Goal: Information Seeking & Learning: Learn about a topic

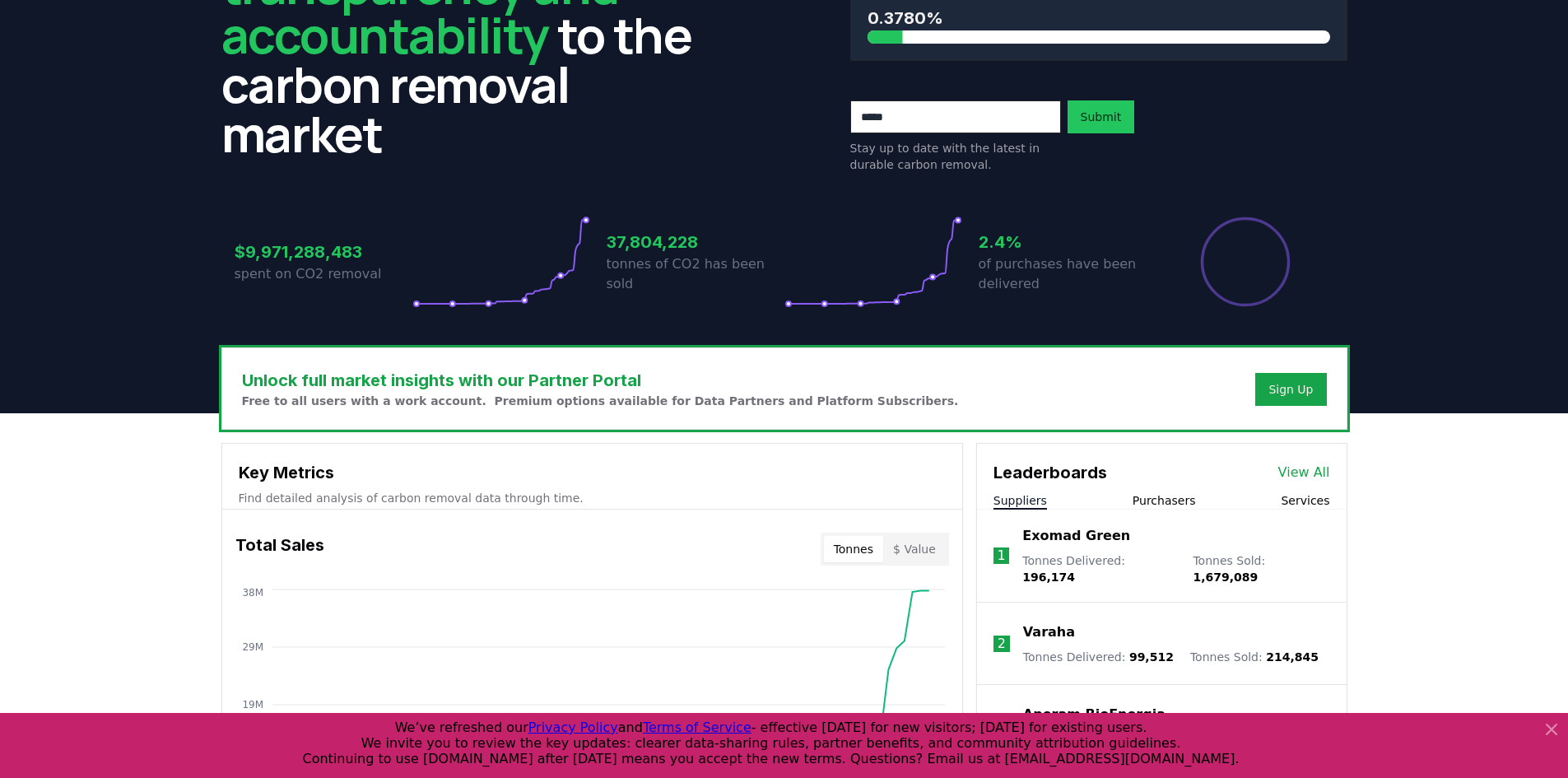
scroll to position [493, 0]
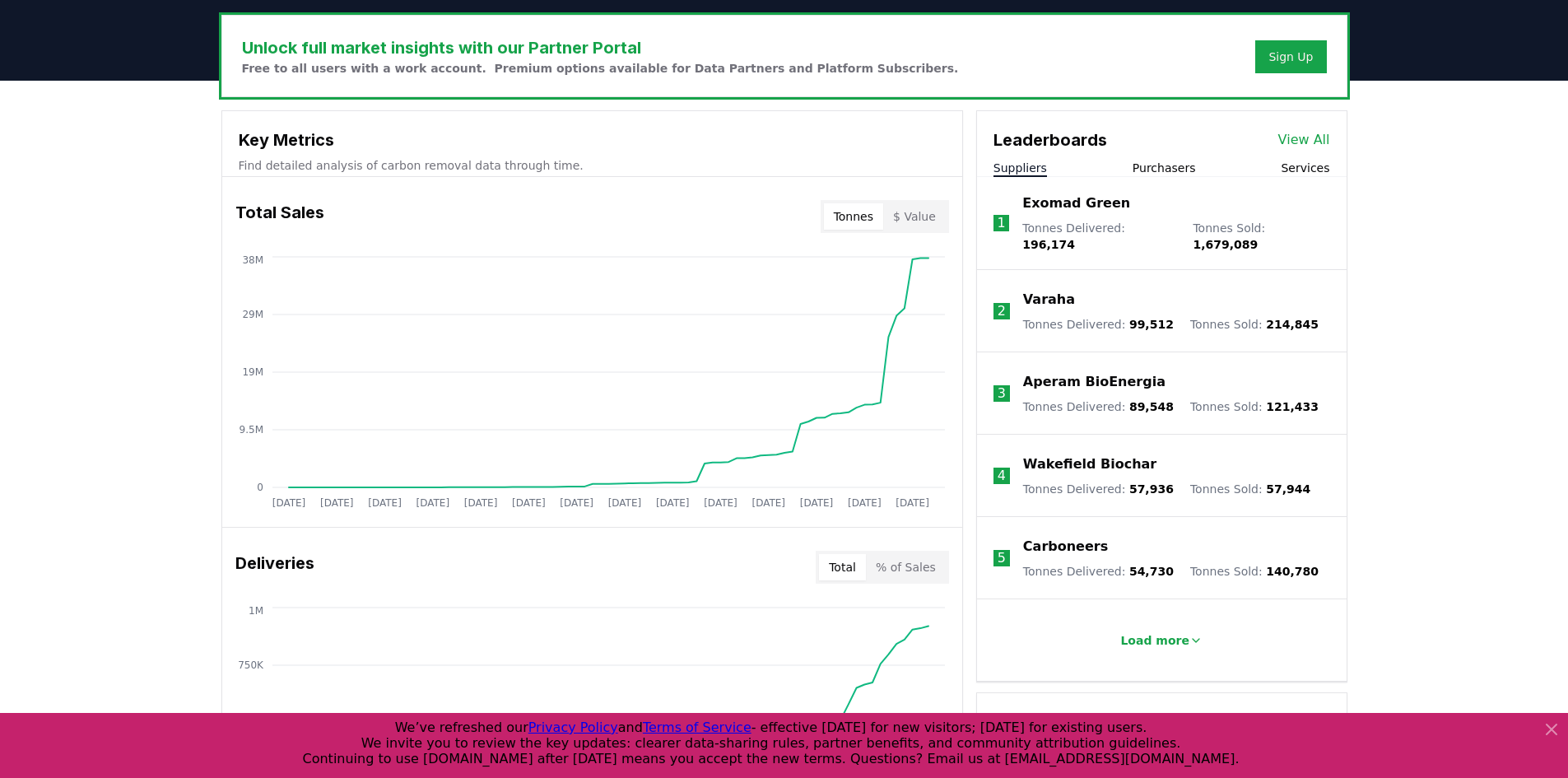
click at [1297, 138] on link "View All" at bounding box center [1304, 139] width 52 height 20
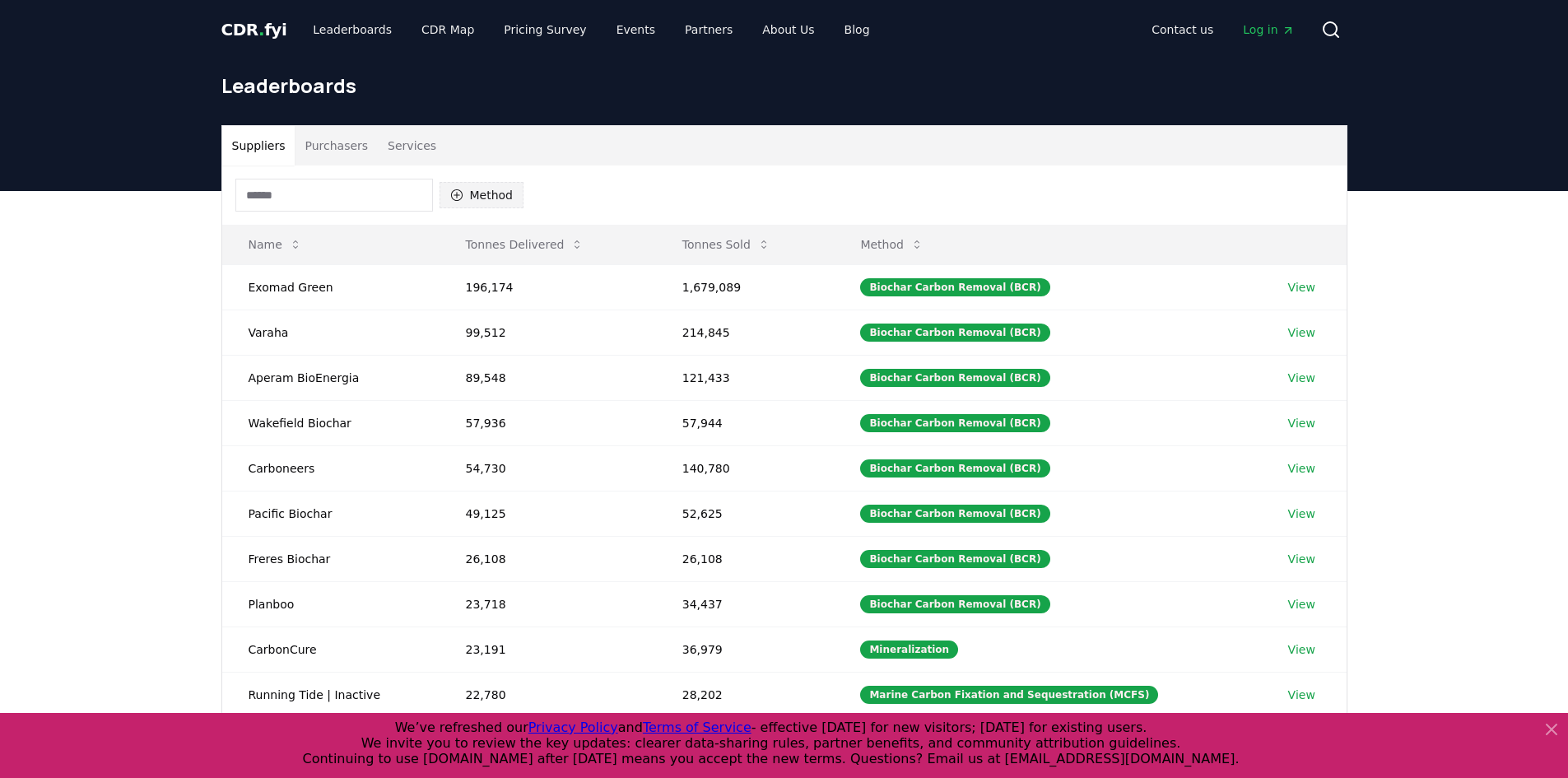
click at [459, 194] on icon "button" at bounding box center [457, 195] width 14 height 14
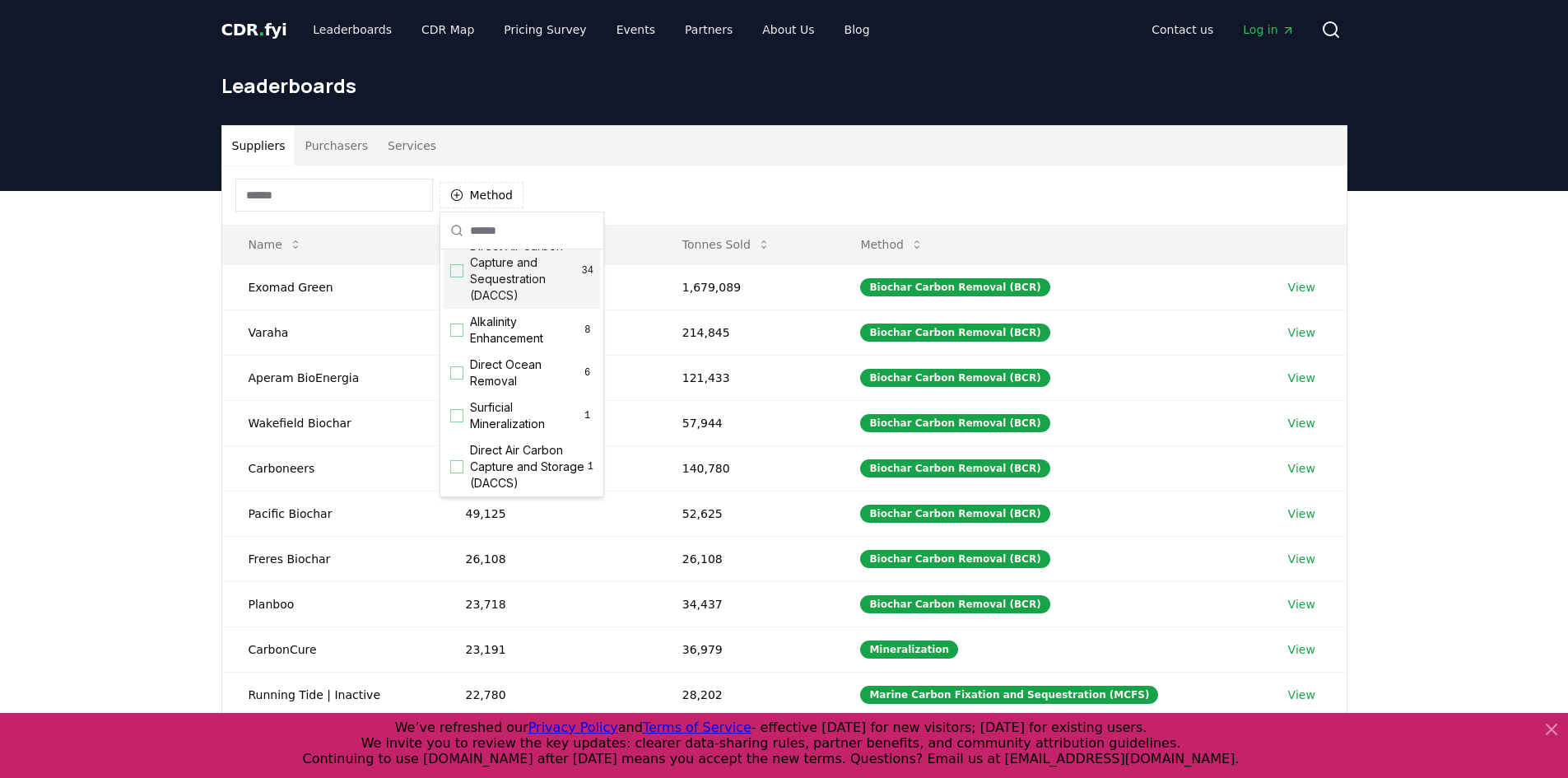
click at [460, 278] on div "Suggestions" at bounding box center [457, 271] width 14 height 14
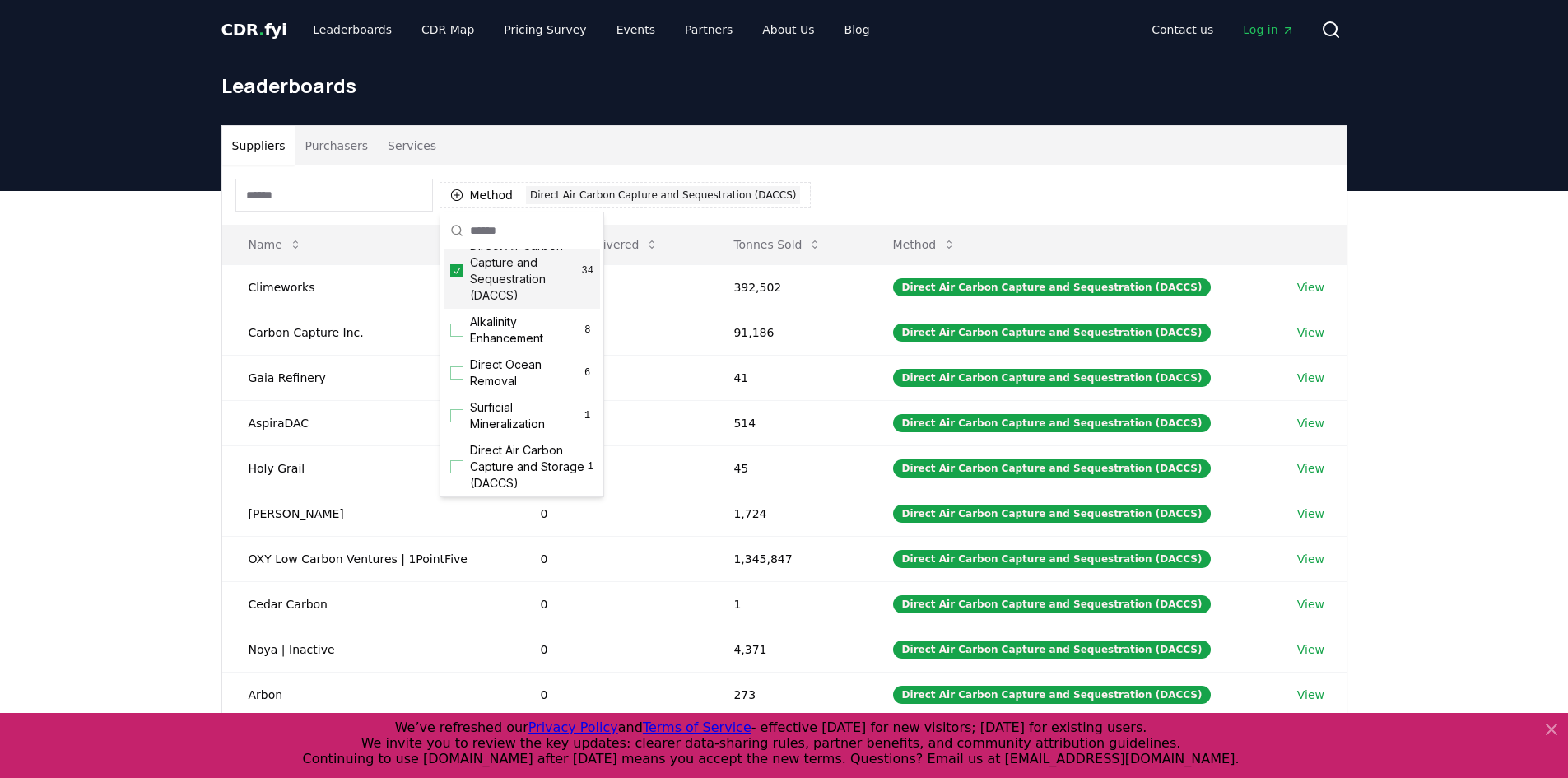
click at [1073, 132] on div "Suppliers Purchasers Services" at bounding box center [785, 145] width 1125 height 40
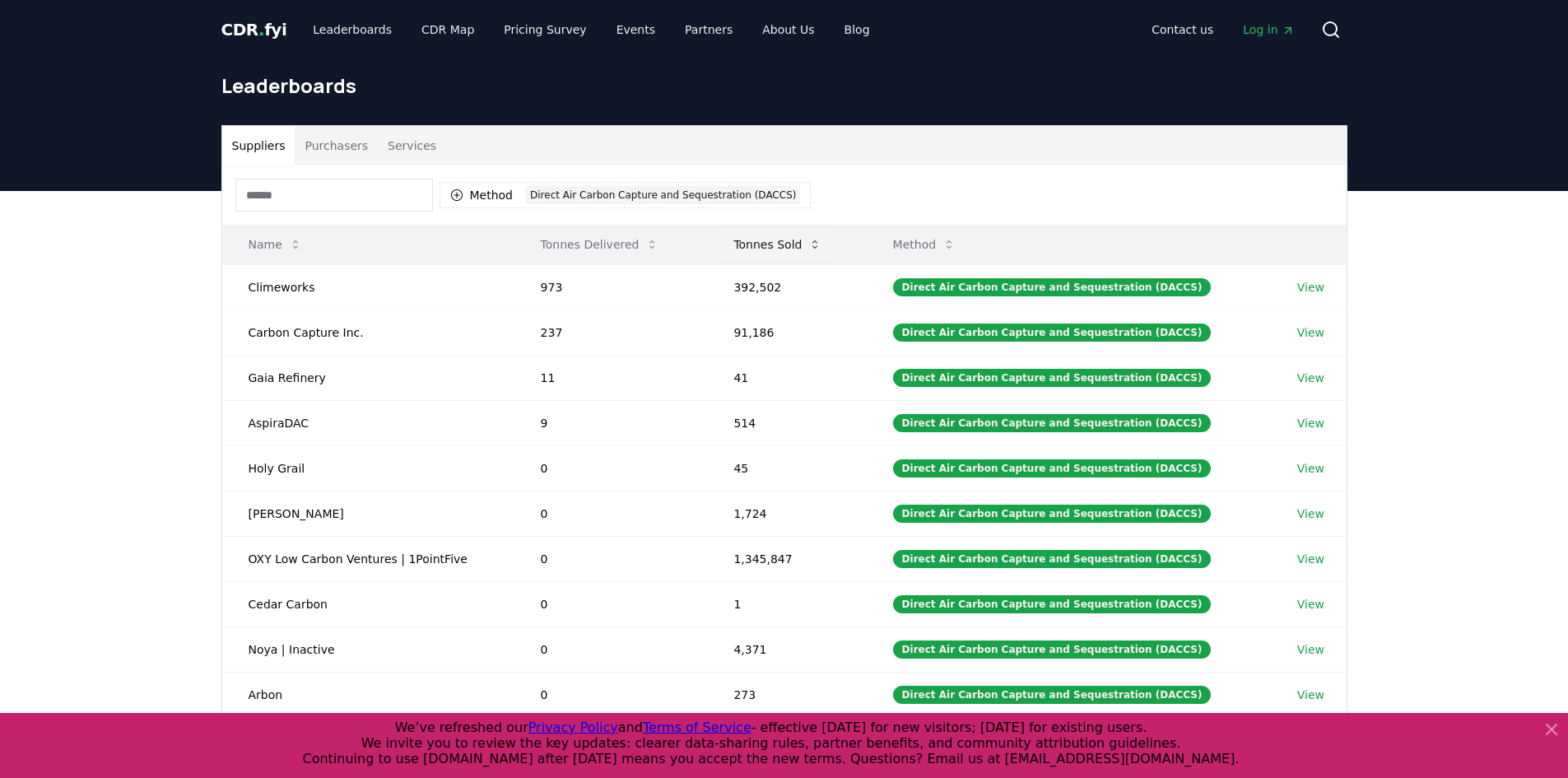
click at [754, 242] on button "Tonnes Sold" at bounding box center [777, 244] width 115 height 33
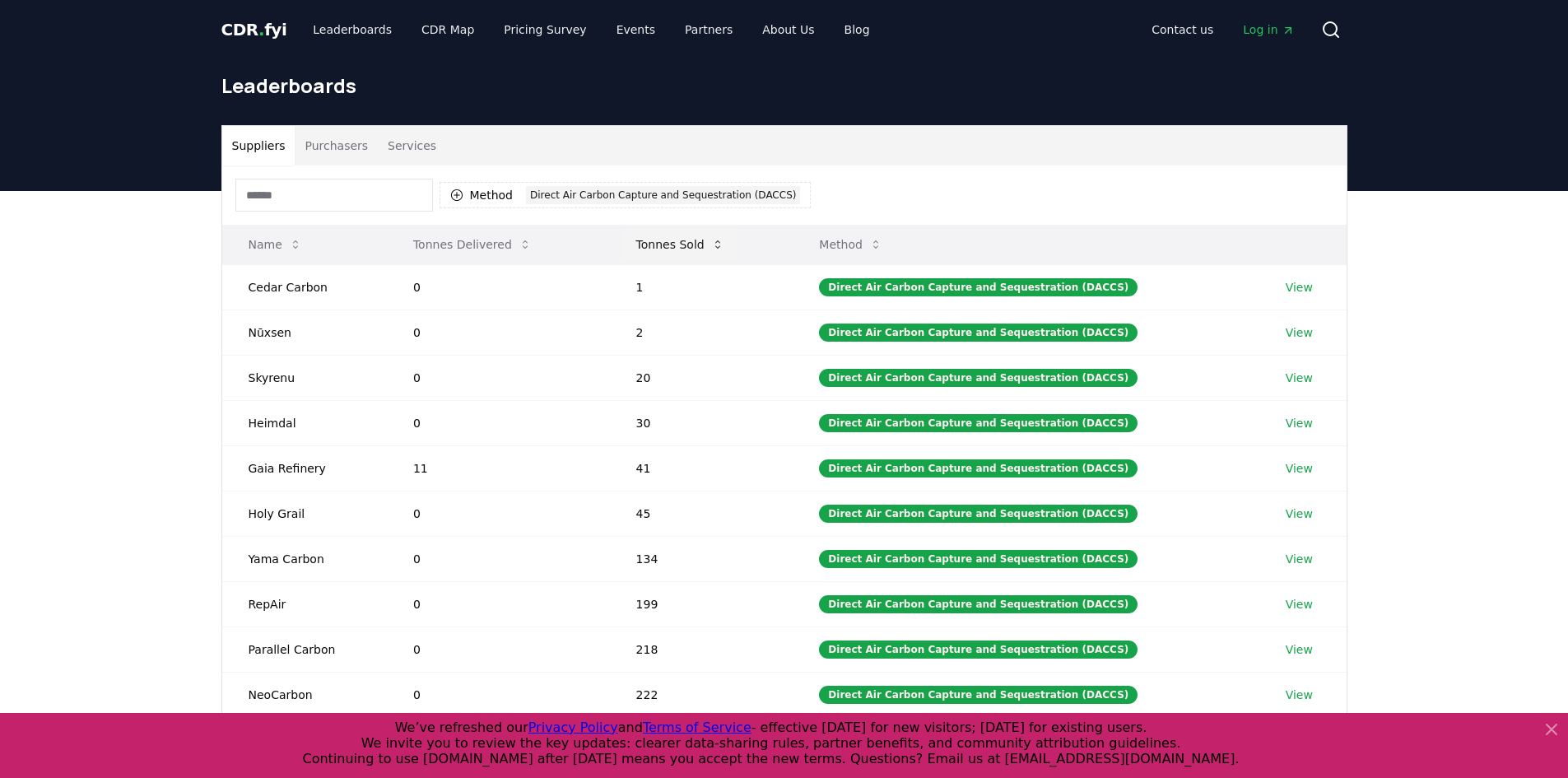
click at [705, 247] on button "Tonnes Sold" at bounding box center [680, 244] width 115 height 33
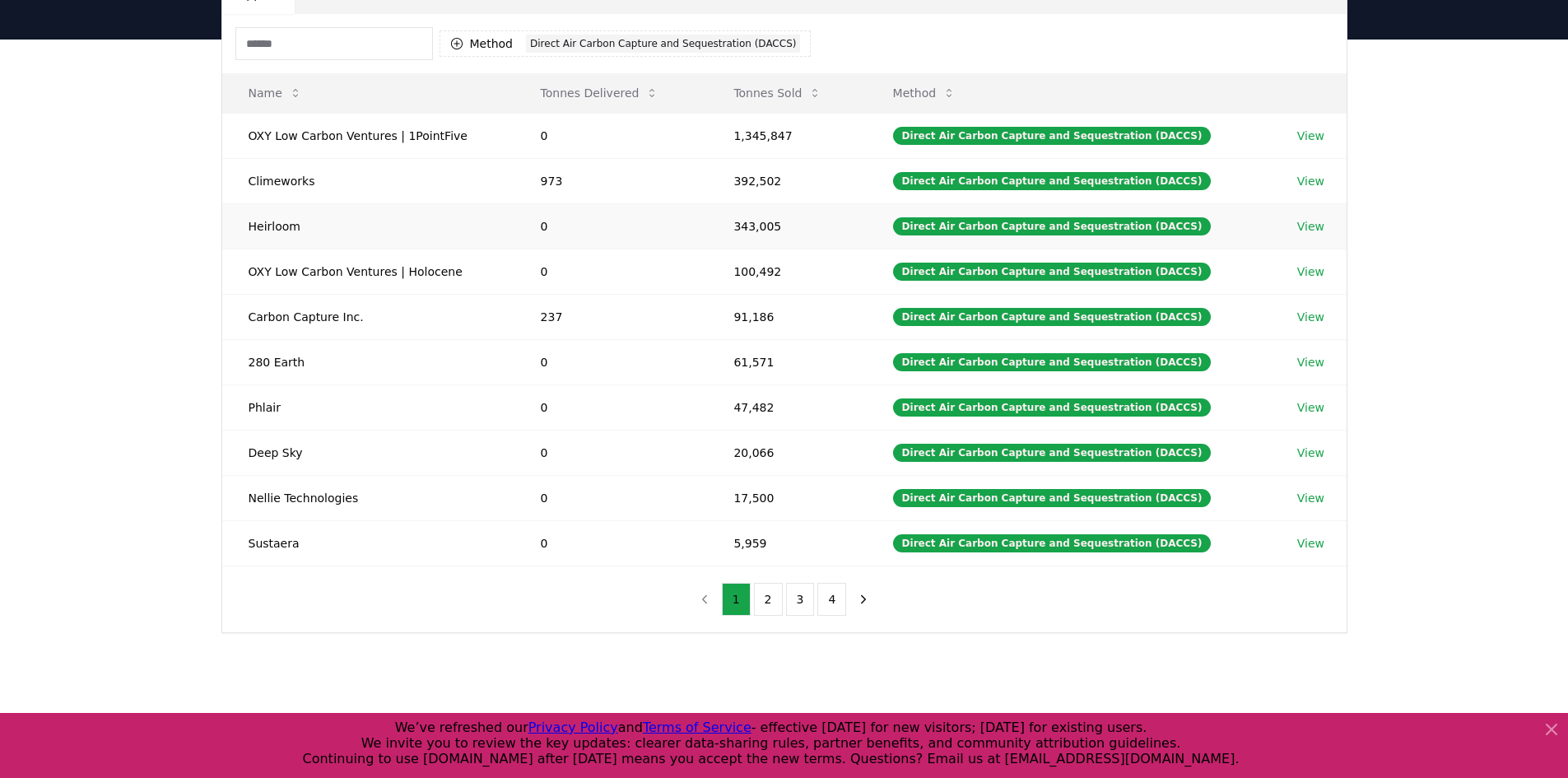
scroll to position [165, 0]
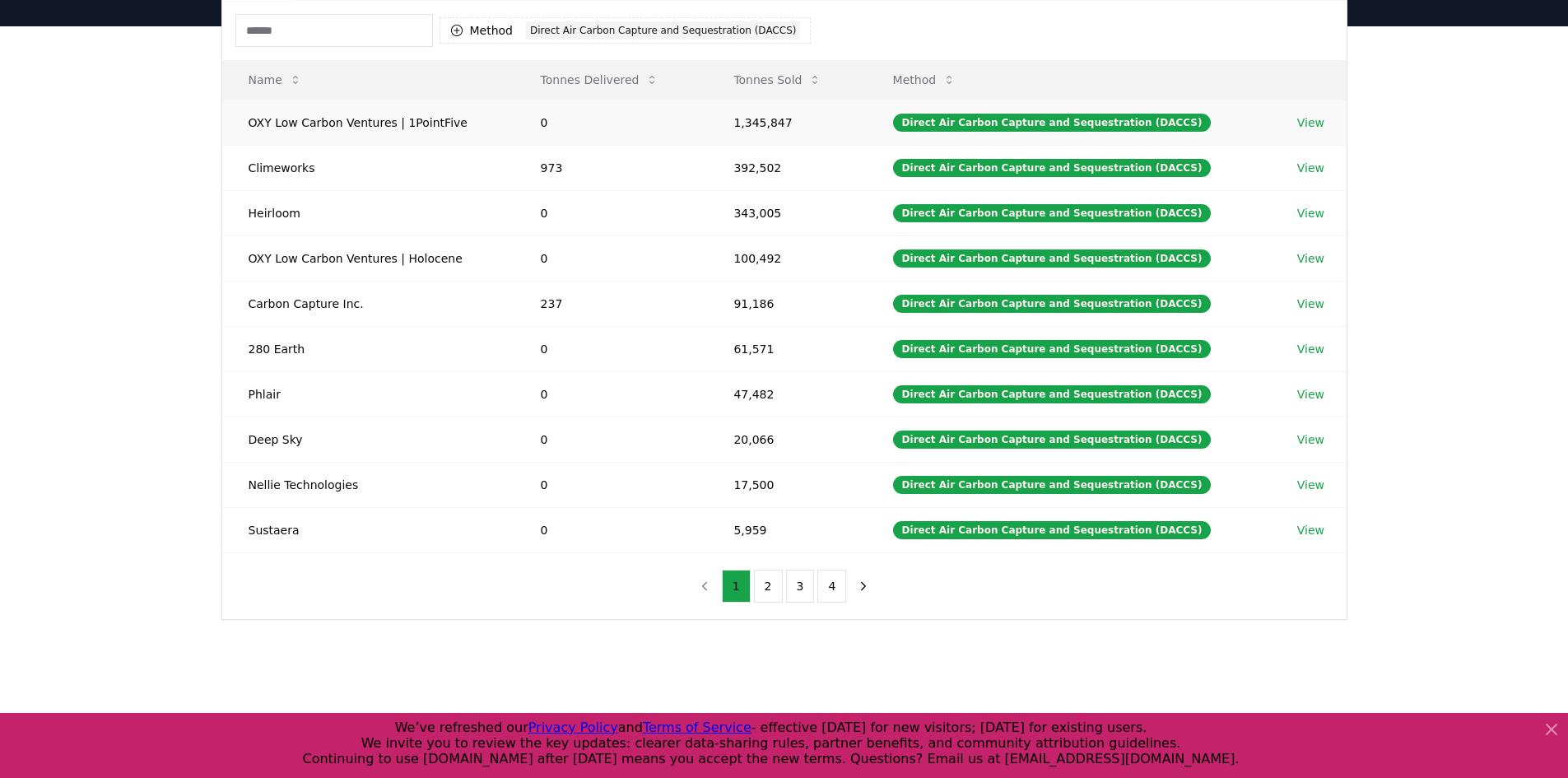
click at [1302, 121] on link "View" at bounding box center [1311, 122] width 27 height 16
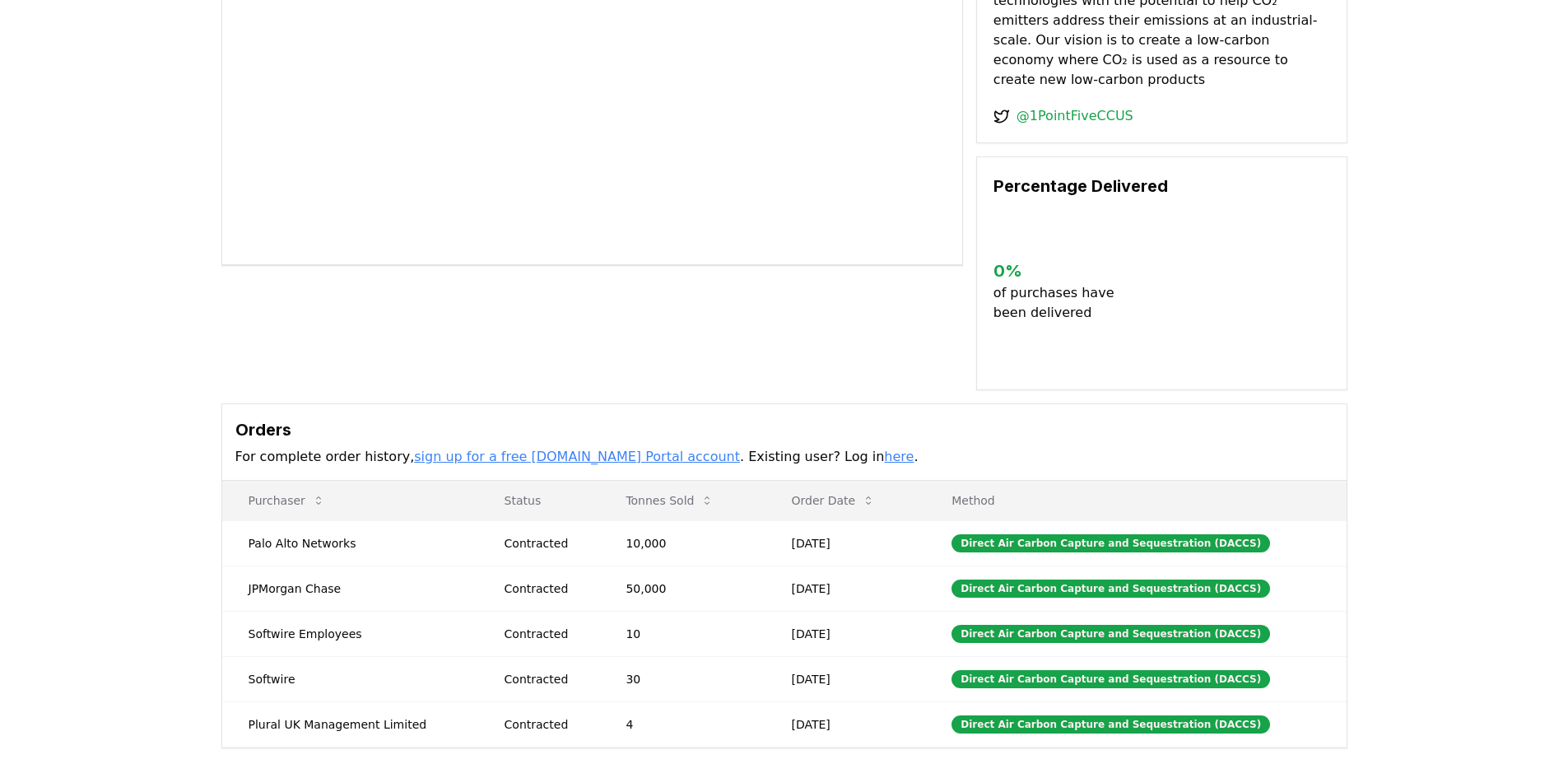
scroll to position [247, 0]
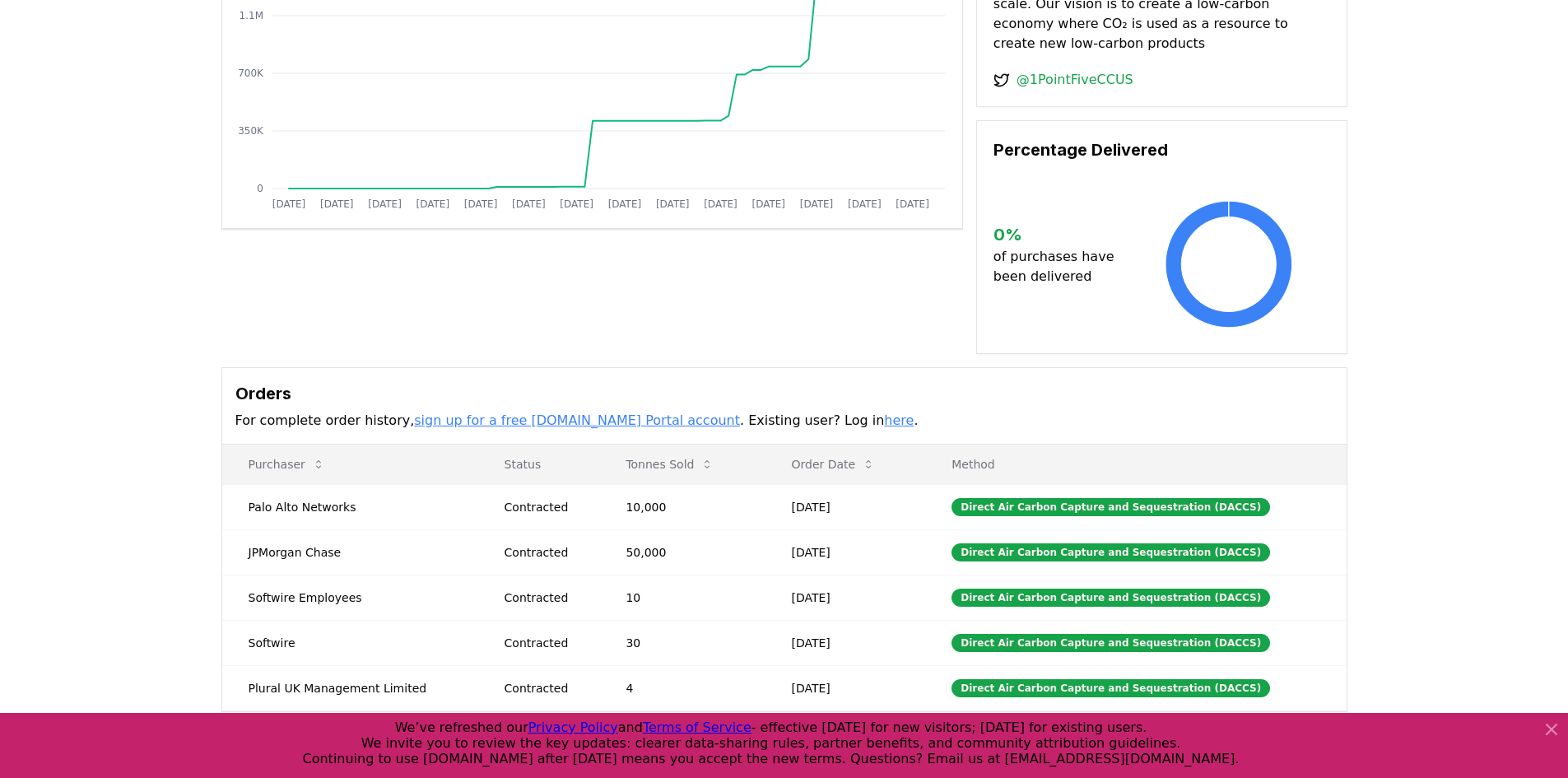
click at [631, 413] on link "sign up for a free [DOMAIN_NAME] Portal account" at bounding box center [577, 420] width 326 height 15
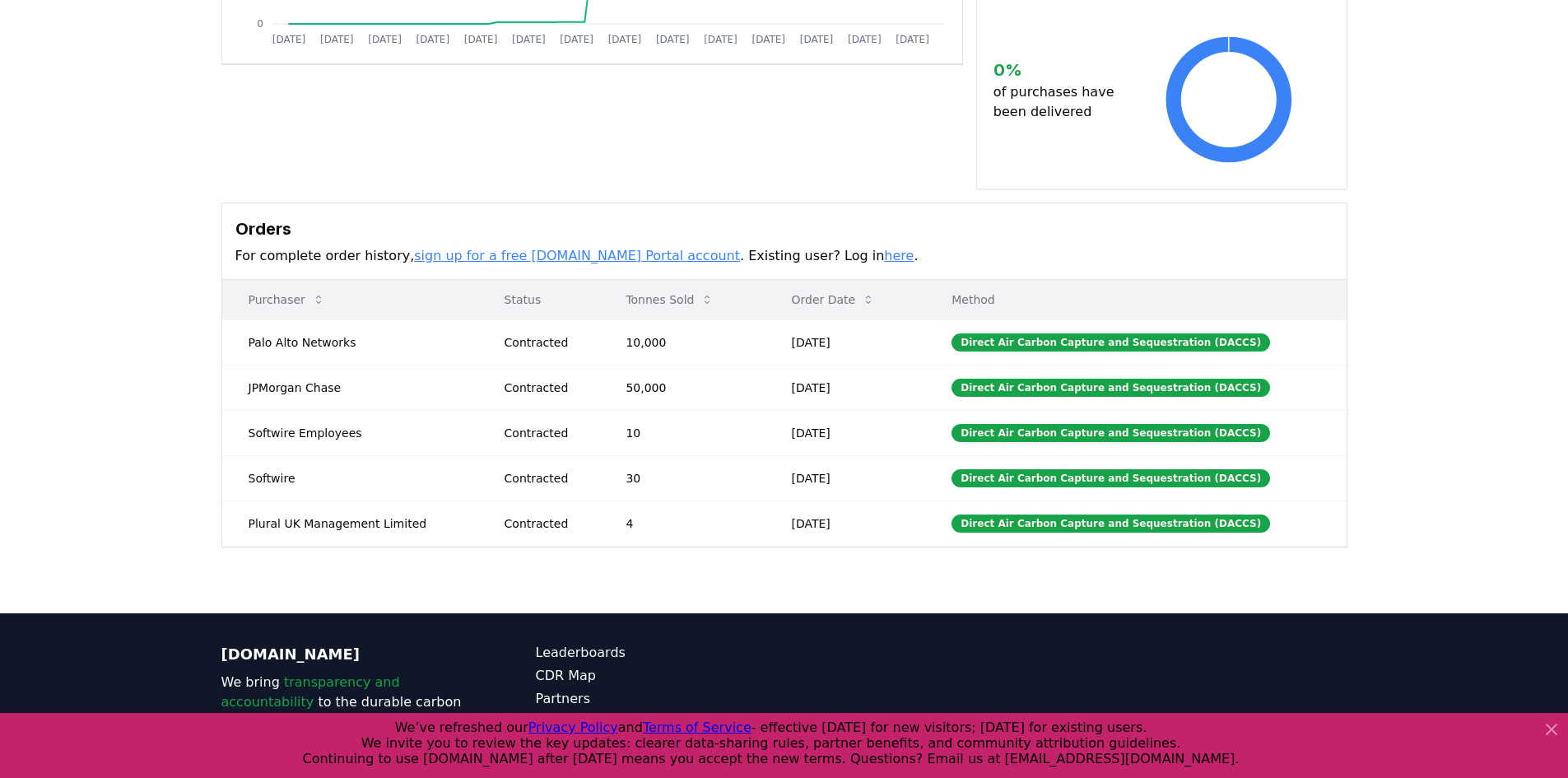
scroll to position [330, 0]
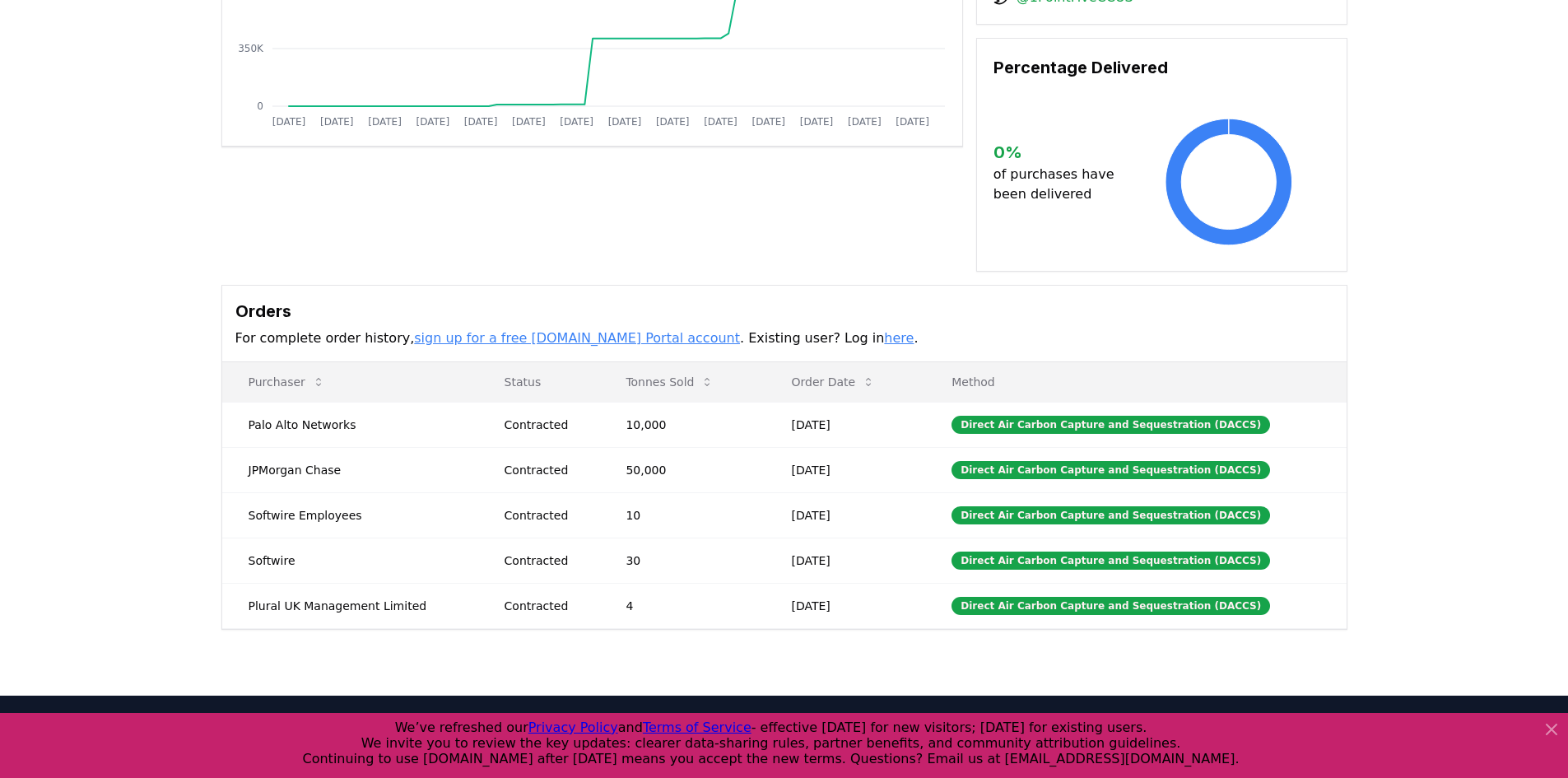
click at [1402, 340] on div "Supplier Metrics Total Sales Tonnes Sold Tonnes Delivered [DATE] [DATE] [DATE] …" at bounding box center [784, 245] width 1568 height 899
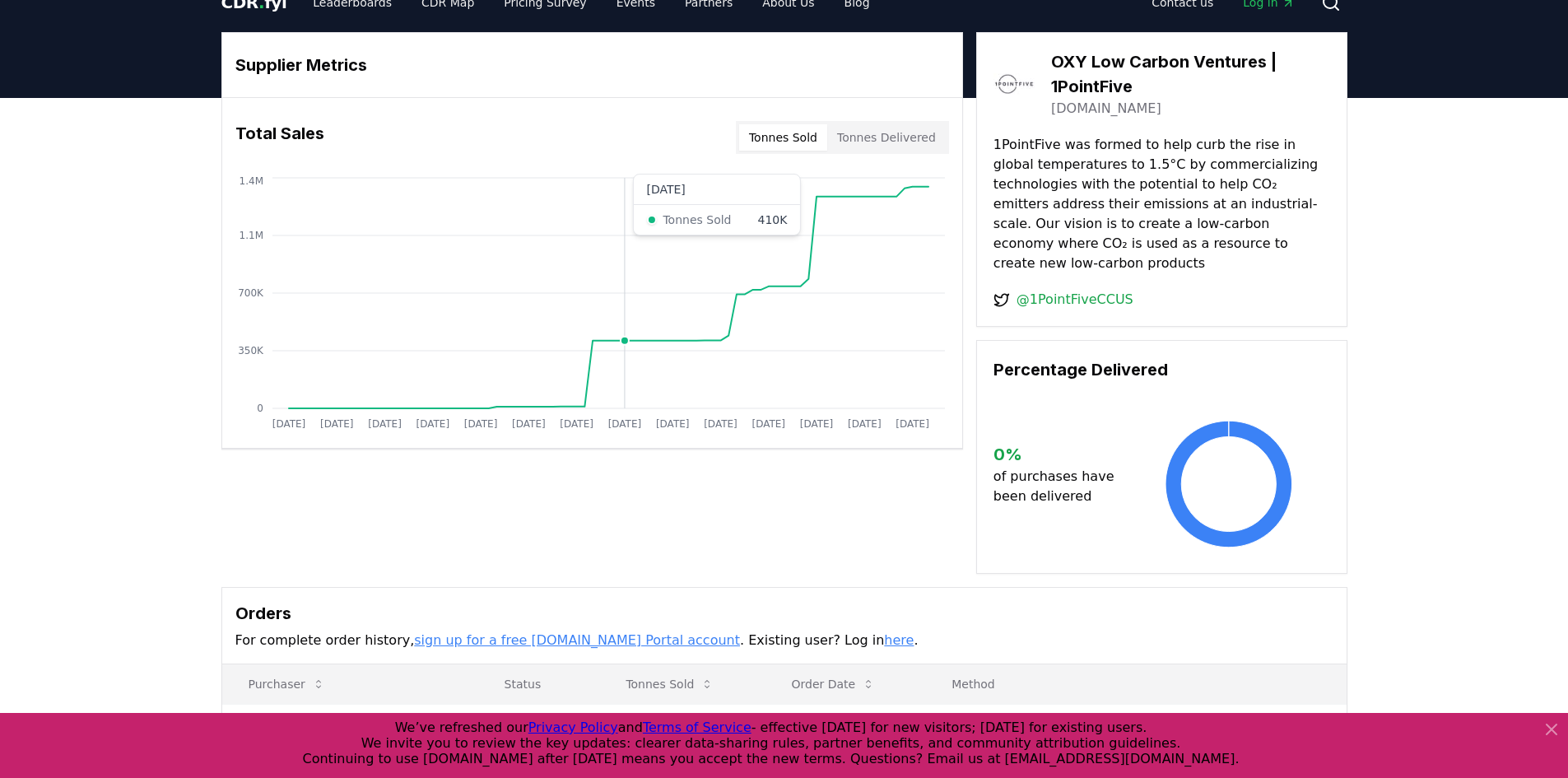
scroll to position [0, 0]
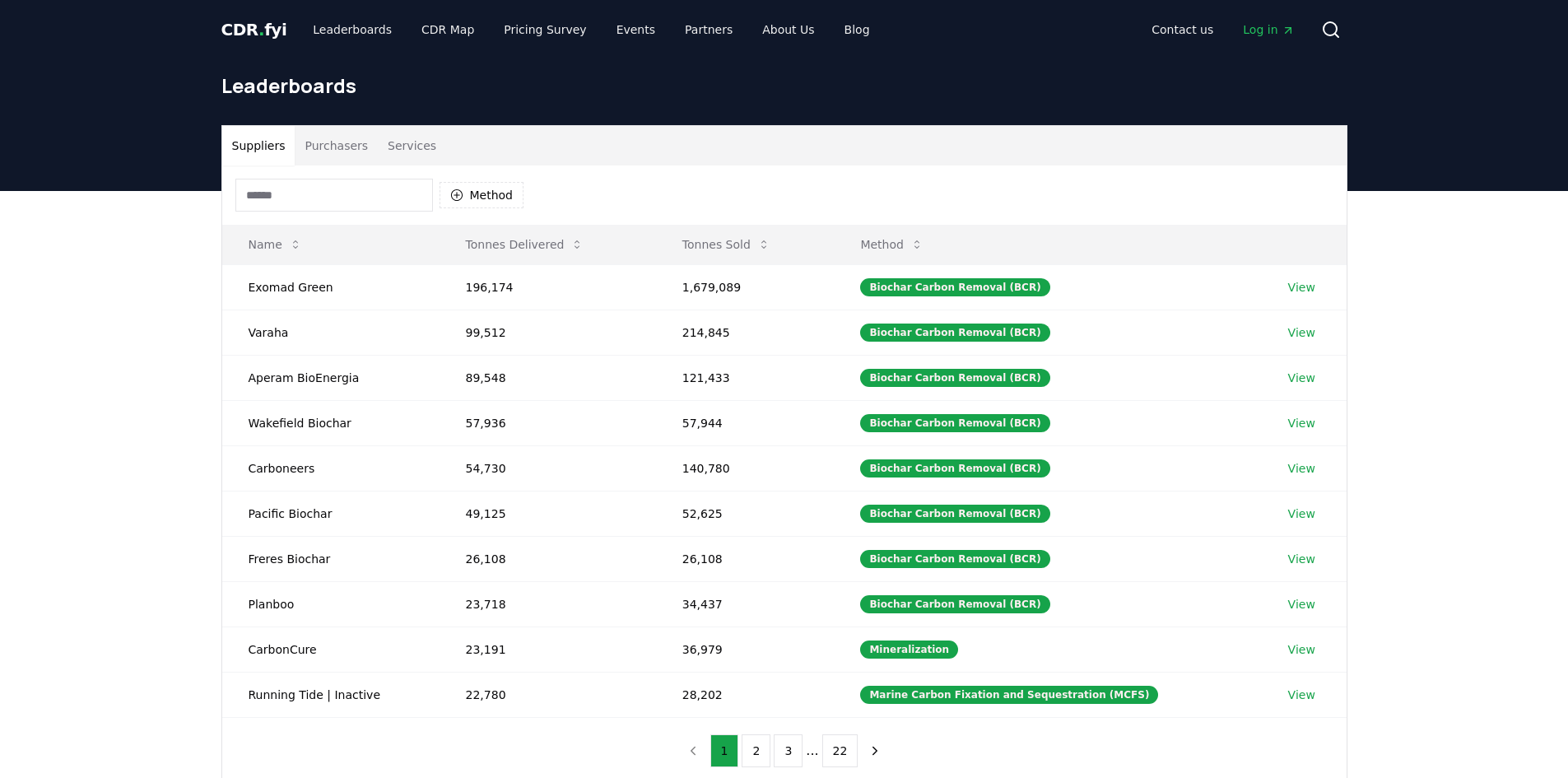
scroll to position [165, 0]
